Goal: Task Accomplishment & Management: Complete application form

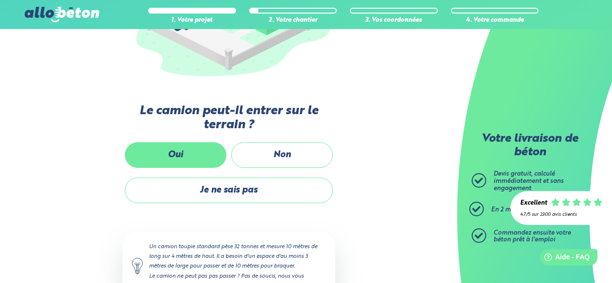
click at [200, 156] on label "Oui" at bounding box center [176, 155] width 102 height 26
click at [0, 0] on input "Oui" at bounding box center [0, 0] width 0 height 0
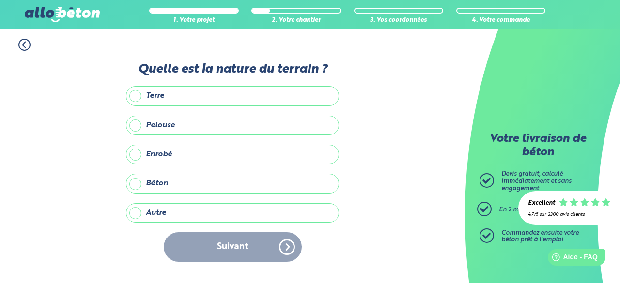
click at [200, 91] on label "Terre" at bounding box center [232, 95] width 213 height 19
click at [0, 0] on input "Terre" at bounding box center [0, 0] width 0 height 0
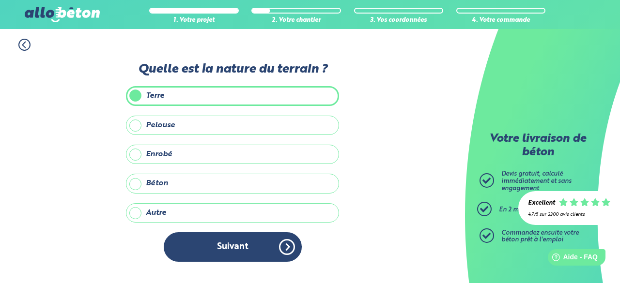
click at [164, 124] on label "Pelouse" at bounding box center [232, 125] width 213 height 19
click at [0, 0] on input "Pelouse" at bounding box center [0, 0] width 0 height 0
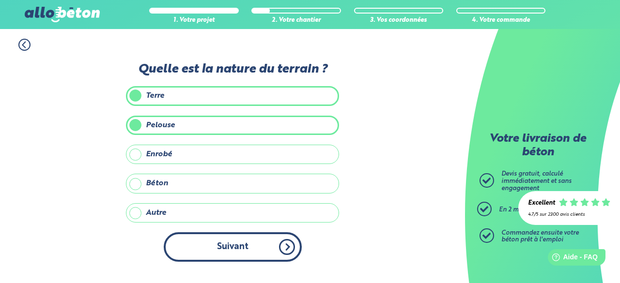
click at [232, 244] on button "Suivant" at bounding box center [233, 247] width 138 height 30
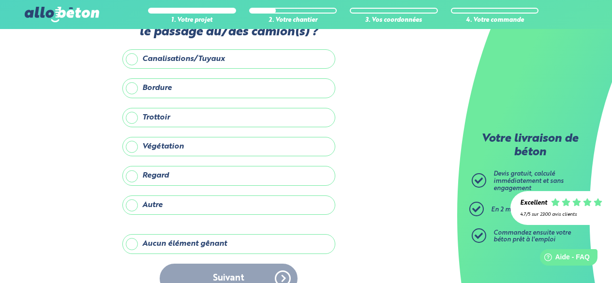
scroll to position [59, 0]
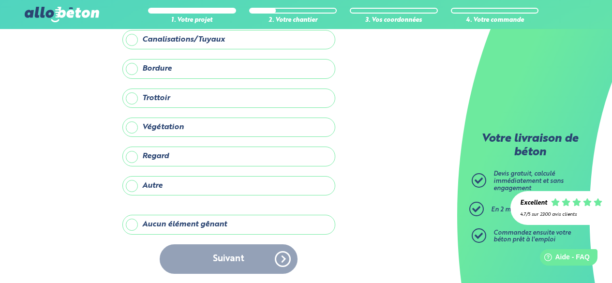
click at [182, 217] on label "Aucun élément gênant" at bounding box center [228, 224] width 213 height 19
click at [0, 0] on input "Aucun élément gênant" at bounding box center [0, 0] width 0 height 0
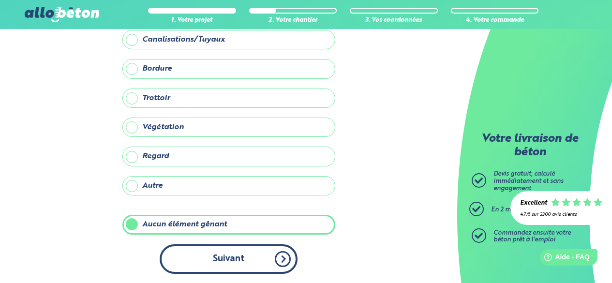
click at [199, 252] on button "Suivant" at bounding box center [229, 259] width 138 height 30
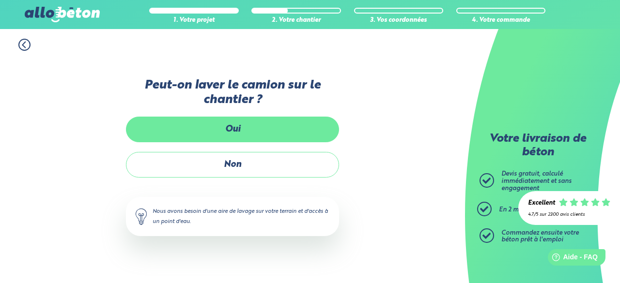
click at [250, 134] on label "Oui" at bounding box center [232, 130] width 213 height 26
click at [0, 0] on input "Oui" at bounding box center [0, 0] width 0 height 0
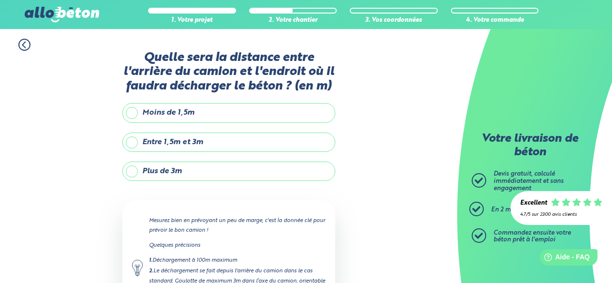
click at [206, 174] on label "Plus de 3m" at bounding box center [228, 171] width 213 height 19
click at [0, 0] on input "Plus de 3m" at bounding box center [0, 0] width 0 height 0
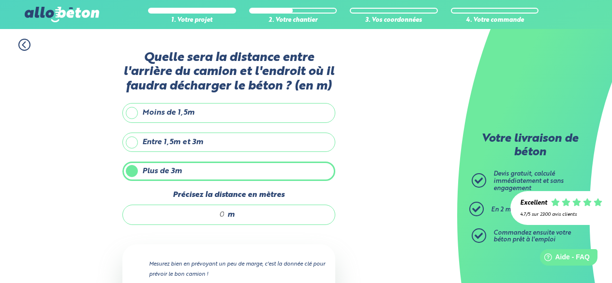
click at [217, 214] on input "Précisez la distance en mètres" at bounding box center [179, 215] width 92 height 10
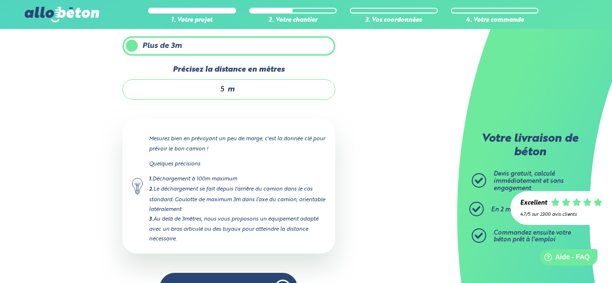
scroll to position [145, 0]
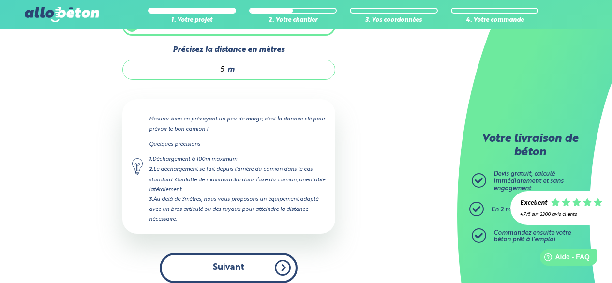
type input "5"
click at [234, 256] on button "Suivant" at bounding box center [229, 268] width 138 height 30
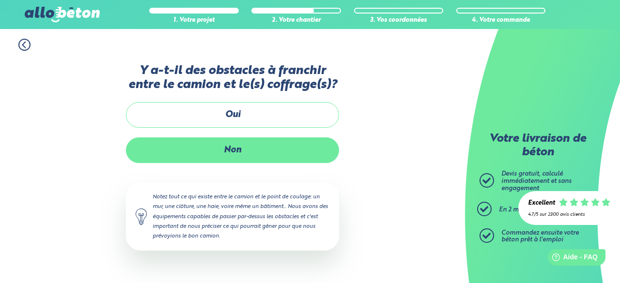
click at [245, 152] on label "Non" at bounding box center [232, 150] width 213 height 26
click at [0, 0] on input "Non" at bounding box center [0, 0] width 0 height 0
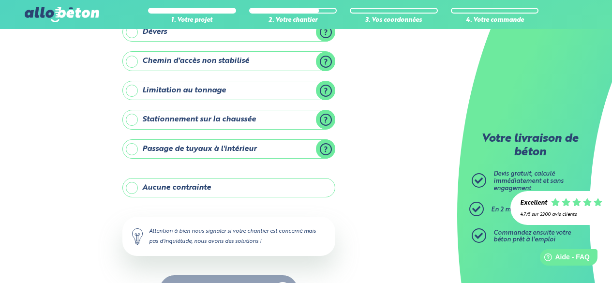
scroll to position [166, 0]
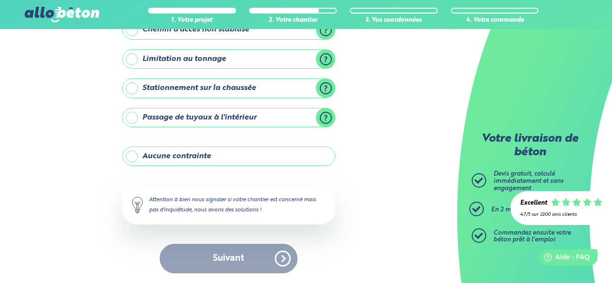
click at [224, 153] on label "Aucune contrainte" at bounding box center [228, 156] width 213 height 19
click at [0, 0] on input "Aucune contrainte" at bounding box center [0, 0] width 0 height 0
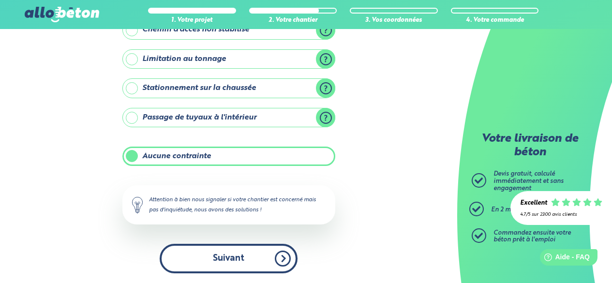
click at [244, 258] on button "Suivant" at bounding box center [229, 259] width 138 height 30
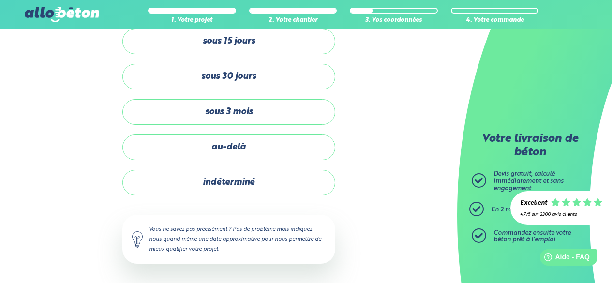
scroll to position [75, 0]
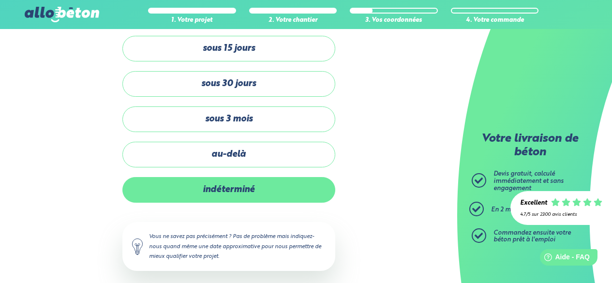
click at [246, 194] on label "indéterminé" at bounding box center [228, 190] width 213 height 26
click at [0, 0] on input "indéterminé" at bounding box center [0, 0] width 0 height 0
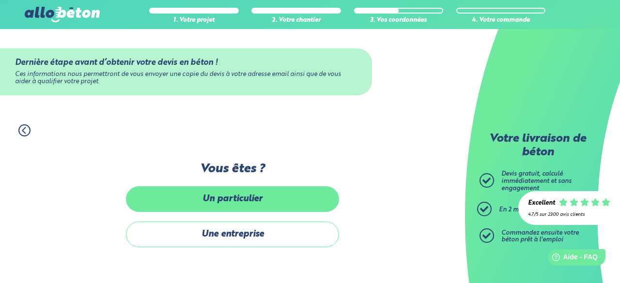
click at [246, 195] on label "Un particulier" at bounding box center [232, 199] width 213 height 26
click at [0, 0] on input "Un particulier" at bounding box center [0, 0] width 0 height 0
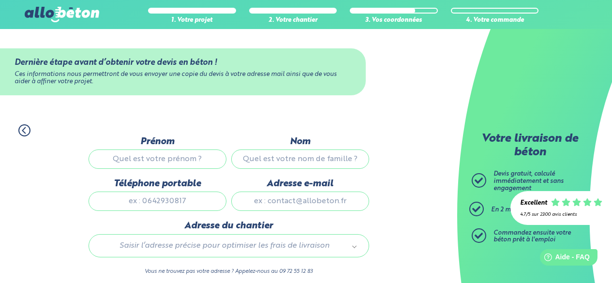
click at [192, 156] on input "Prénom" at bounding box center [158, 159] width 138 height 19
type input "cédric"
type input "preau"
type input "0678675214"
type input "55 Boulevard d'Estrées"
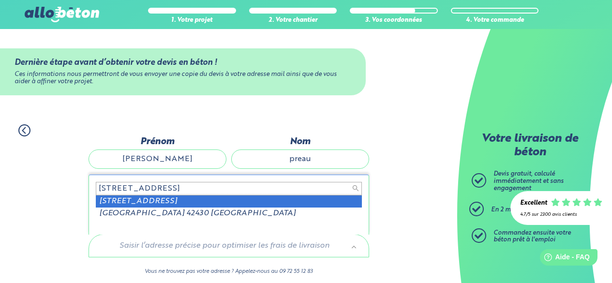
scroll to position [48, 0]
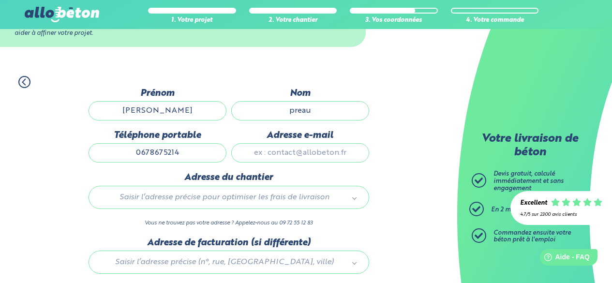
click at [278, 161] on input "Adresse e-mail" at bounding box center [300, 152] width 138 height 19
type input "cedric-preau@hotmail.fr"
click at [254, 189] on div "Saisir l’adresse précise pour optimiser les frais de livraison" at bounding box center [229, 197] width 281 height 23
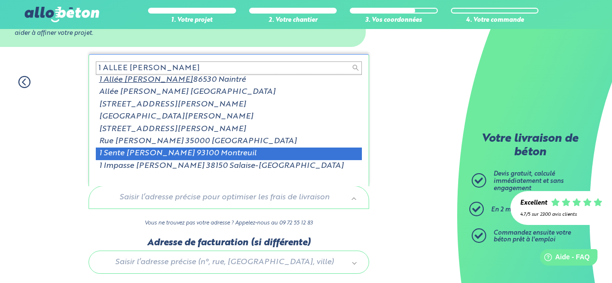
scroll to position [0, 0]
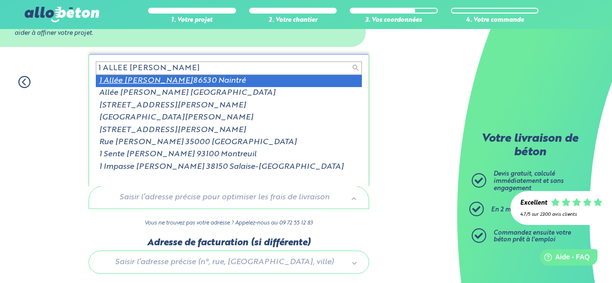
type input "1 ALLEE JEANNE DEROIN"
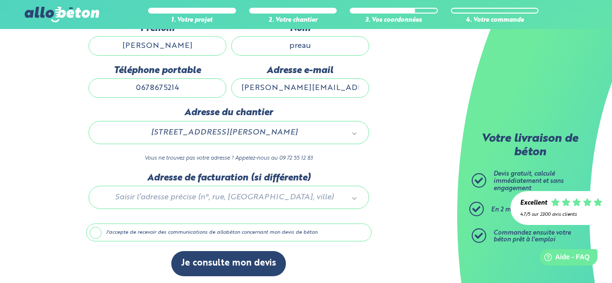
scroll to position [116, 0]
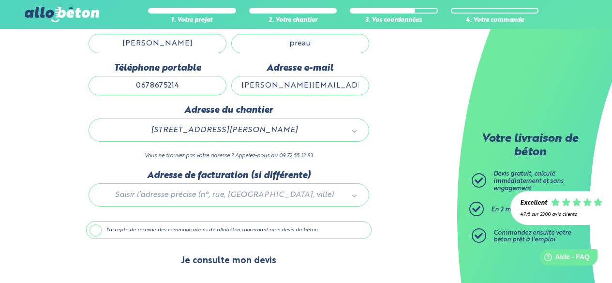
click at [237, 263] on button "Je consulte mon devis" at bounding box center [228, 261] width 115 height 25
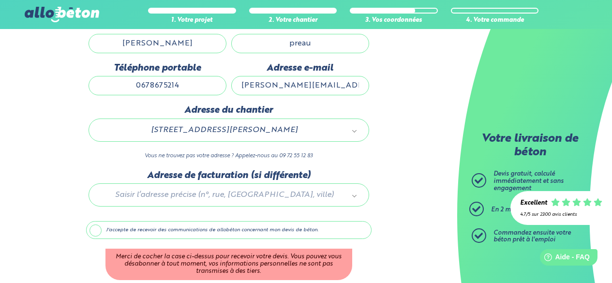
click at [98, 230] on label "J'accepte de recevoir des communications de allobéton concernant mon devis de b…" at bounding box center [229, 230] width 286 height 18
click at [0, 0] on input "J'accepte de recevoir des communications de allobéton concernant mon devis de b…" at bounding box center [0, 0] width 0 height 0
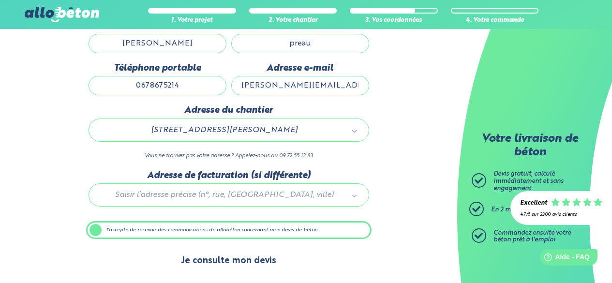
click at [222, 261] on button "Je consulte mon devis" at bounding box center [228, 261] width 115 height 25
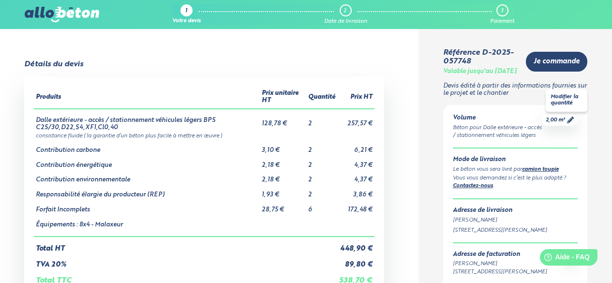
click at [568, 123] on icon at bounding box center [570, 120] width 7 height 7
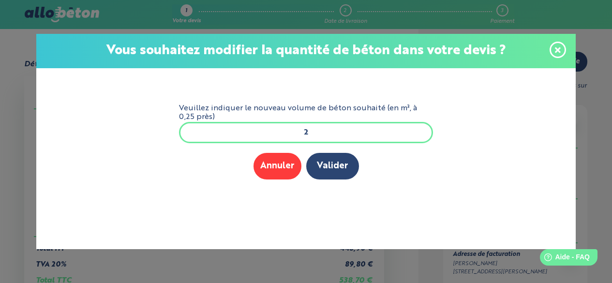
click at [328, 132] on input "2" at bounding box center [306, 132] width 255 height 21
type input "1"
click at [330, 164] on button "Valider" at bounding box center [332, 166] width 53 height 27
